Goal: Information Seeking & Learning: Find specific fact

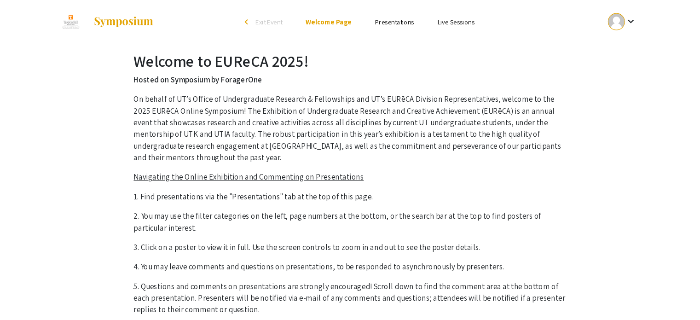
click at [392, 22] on link "Presentations" at bounding box center [390, 21] width 37 height 8
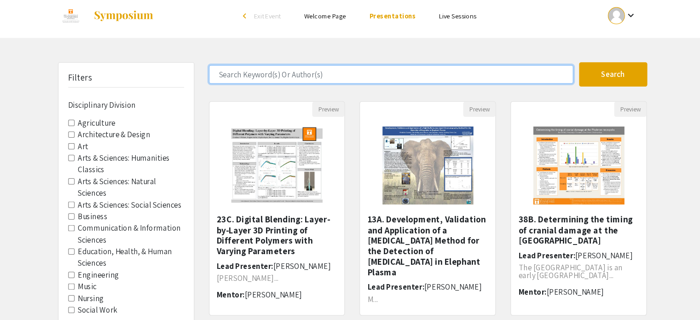
click at [306, 75] on input "Search Keyword(s) Or Author(s)" at bounding box center [387, 75] width 344 height 17
type input "[PERSON_NAME]"
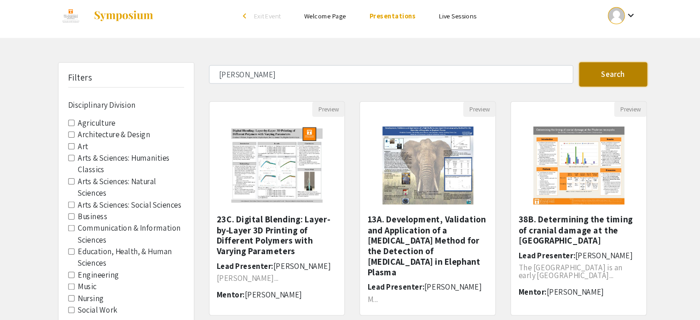
click at [594, 78] on button "Search" at bounding box center [597, 75] width 64 height 23
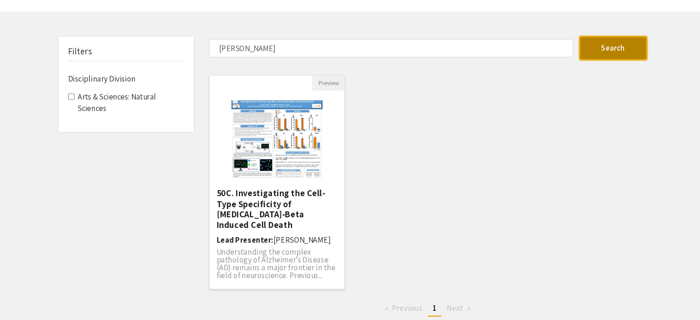
scroll to position [14, 0]
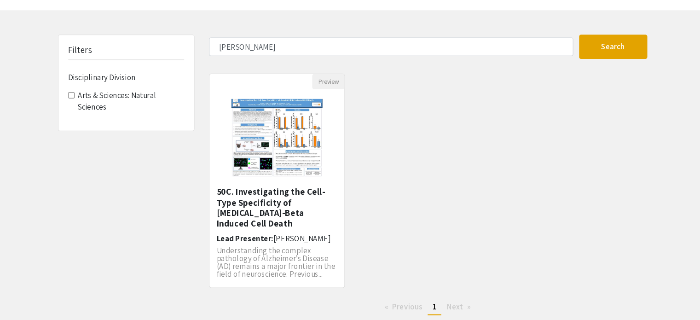
drag, startPoint x: 240, startPoint y: 198, endPoint x: 250, endPoint y: 203, distance: 10.9
click at [250, 203] on h5 "50C. Investigating the Cell-Type Specificity of [MEDICAL_DATA]-Beta Induced Cel…" at bounding box center [279, 214] width 114 height 40
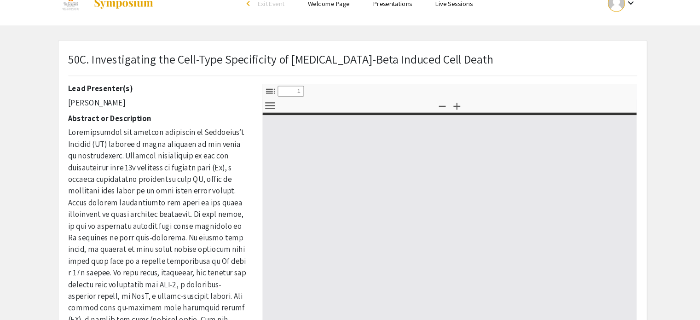
select select "custom"
type input "0"
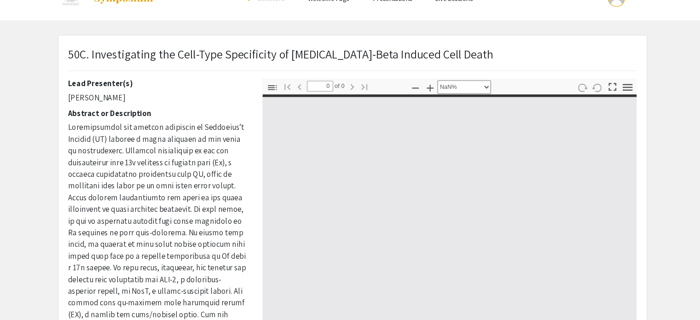
select select "auto"
type input "1"
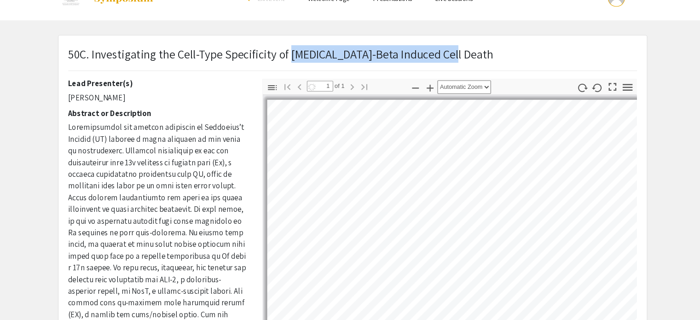
select select "custom"
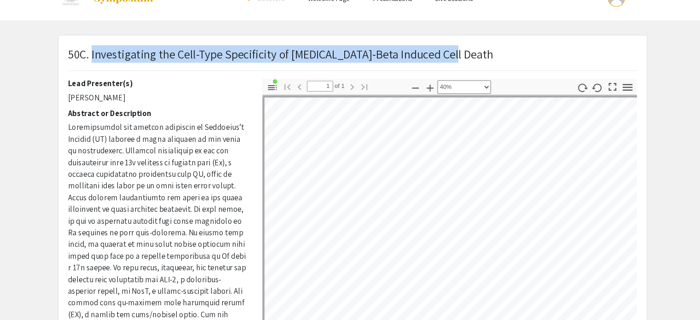
drag, startPoint x: 439, startPoint y: 67, endPoint x: 105, endPoint y: 67, distance: 334.8
click at [105, 67] on p "50C. Investigating the Cell-Type Specificity of [MEDICAL_DATA]-Beta Induced Cel…" at bounding box center [283, 68] width 402 height 17
copy p "Investigating the Cell-Type Specificity of [MEDICAL_DATA]-Beta Induced Cell Dea…"
